Goal: Communication & Community: Ask a question

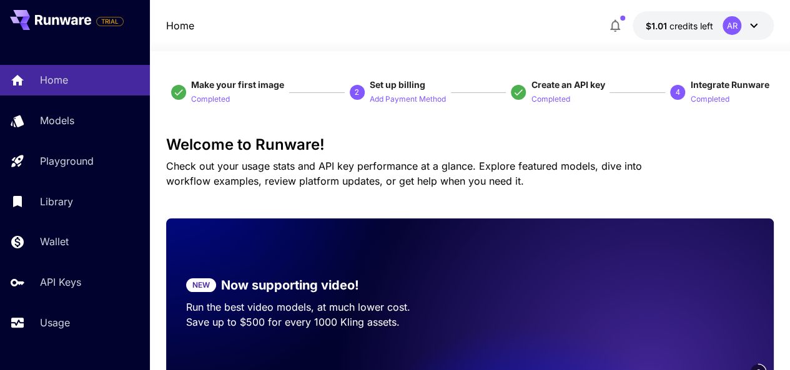
click at [758, 35] on button "$1.01 credits left AR" at bounding box center [703, 25] width 141 height 29
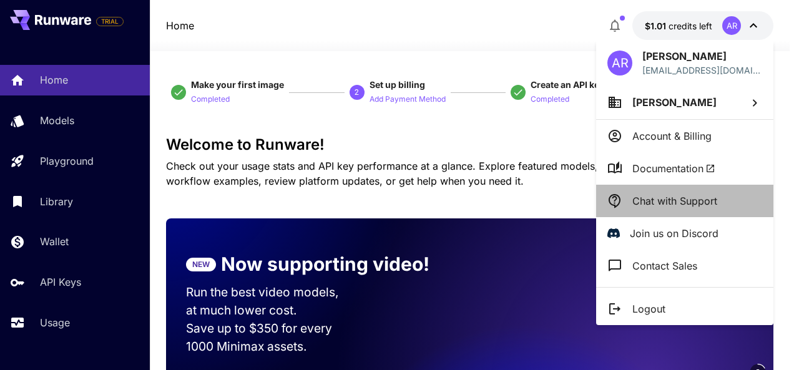
click at [697, 201] on p "Chat with Support" at bounding box center [675, 201] width 85 height 15
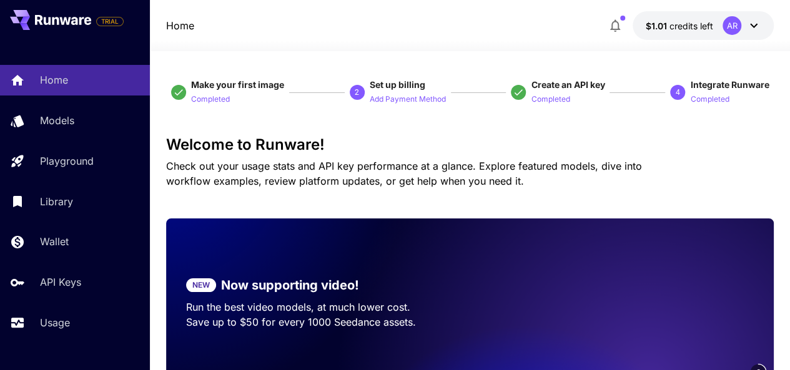
scroll to position [16, 0]
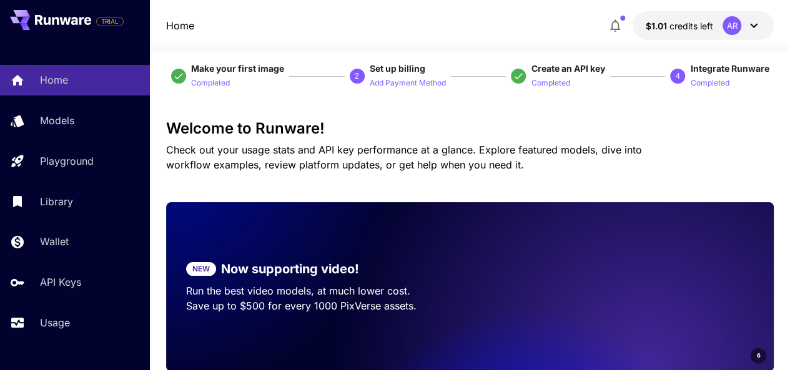
click at [517, 6] on div "Home $1.01 credits left AR" at bounding box center [470, 25] width 640 height 51
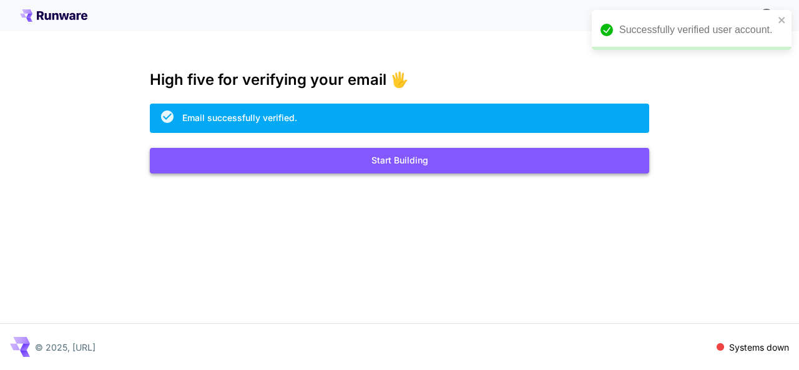
click at [400, 157] on button "Start Building" at bounding box center [400, 161] width 500 height 26
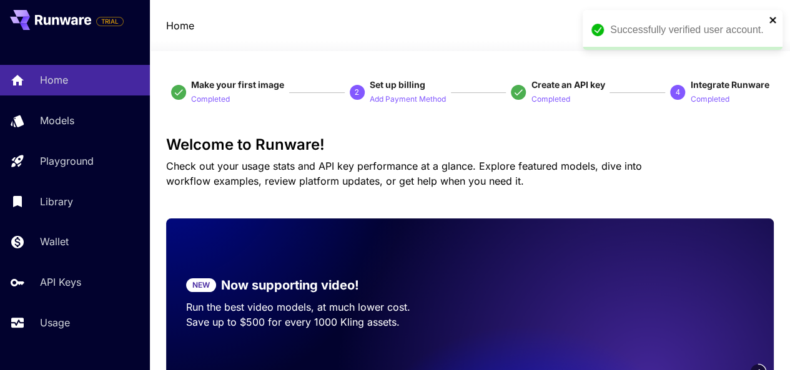
click at [771, 24] on icon "close" at bounding box center [773, 20] width 9 height 10
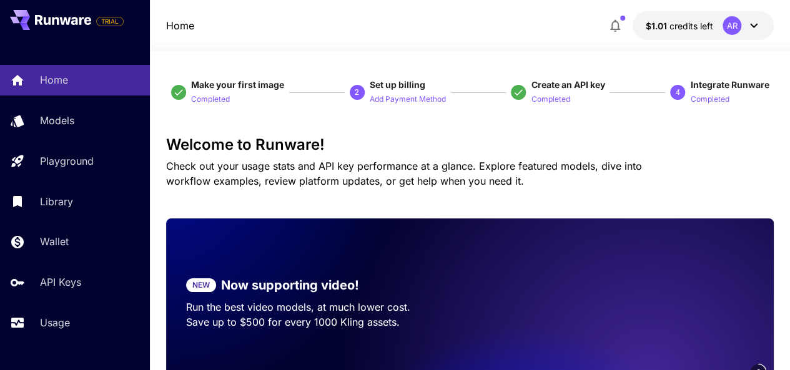
click at [757, 24] on icon at bounding box center [753, 26] width 7 height 4
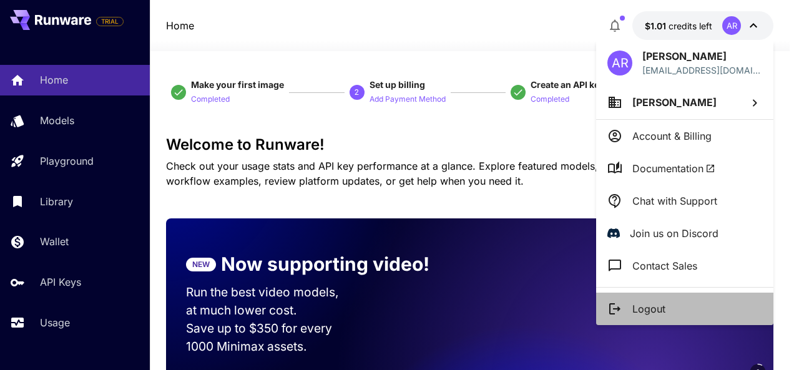
click at [655, 303] on p "Logout" at bounding box center [649, 309] width 33 height 15
